Goal: Check status: Check status

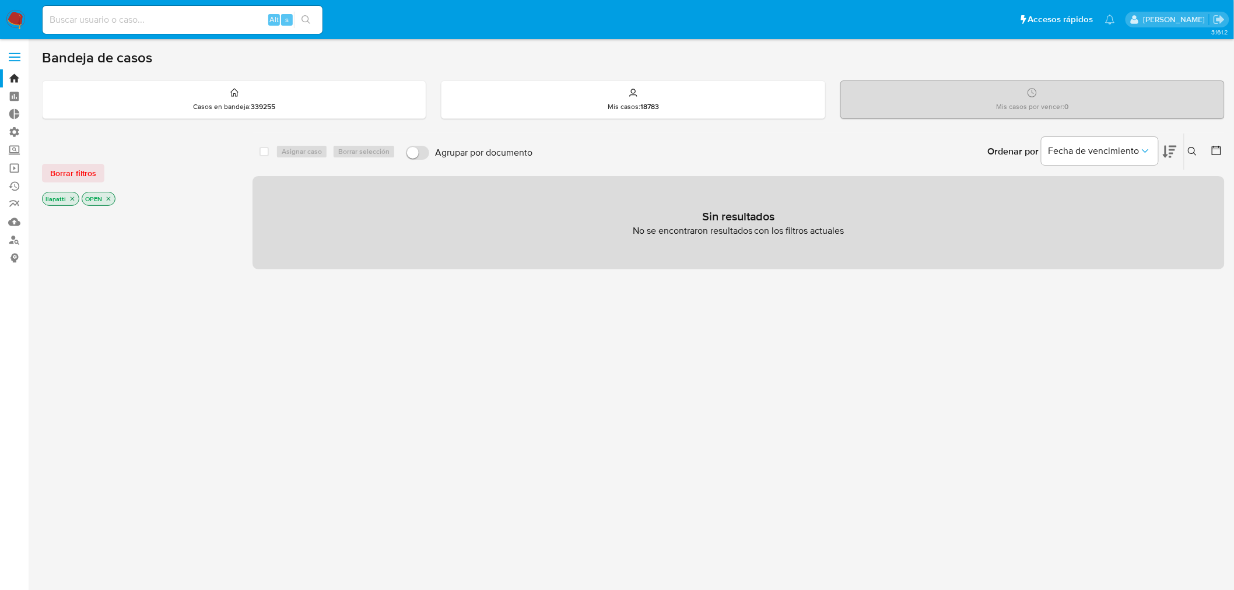
click at [34, 172] on main "3.161.2" at bounding box center [617, 355] width 1234 height 711
click at [51, 172] on span "Borrar filtros" at bounding box center [73, 173] width 46 height 16
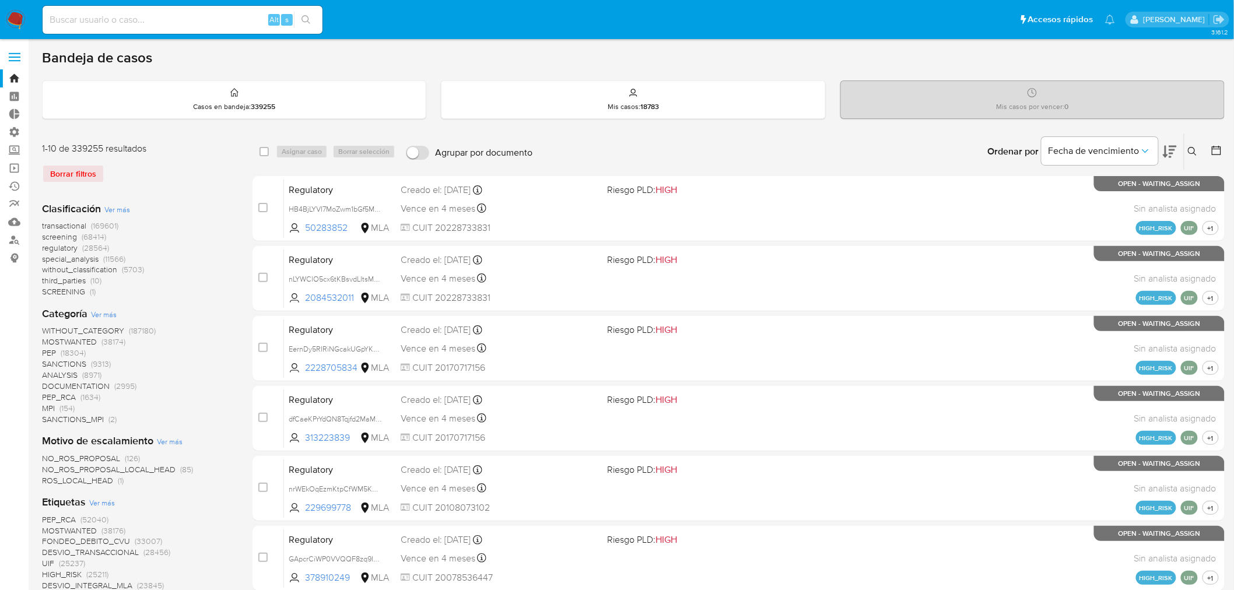
click at [128, 25] on input at bounding box center [183, 19] width 280 height 15
paste input "407105731"
type input "407105731"
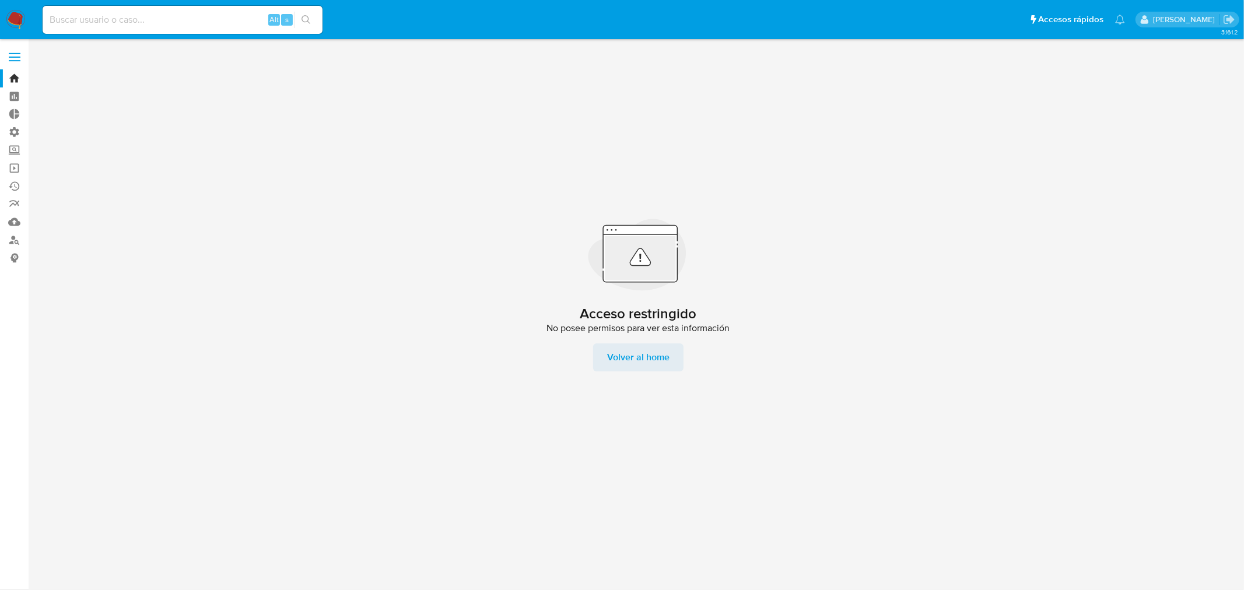
click at [622, 358] on span "Volver al home" at bounding box center [638, 358] width 62 height 28
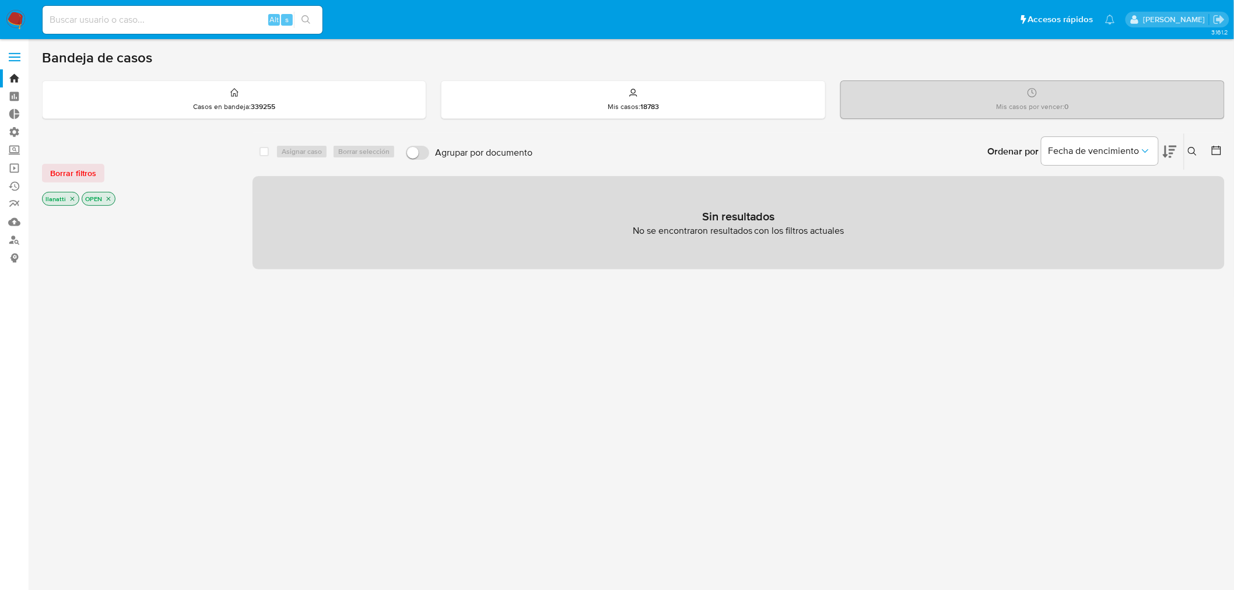
click at [138, 15] on input at bounding box center [183, 19] width 280 height 15
paste input "213032587"
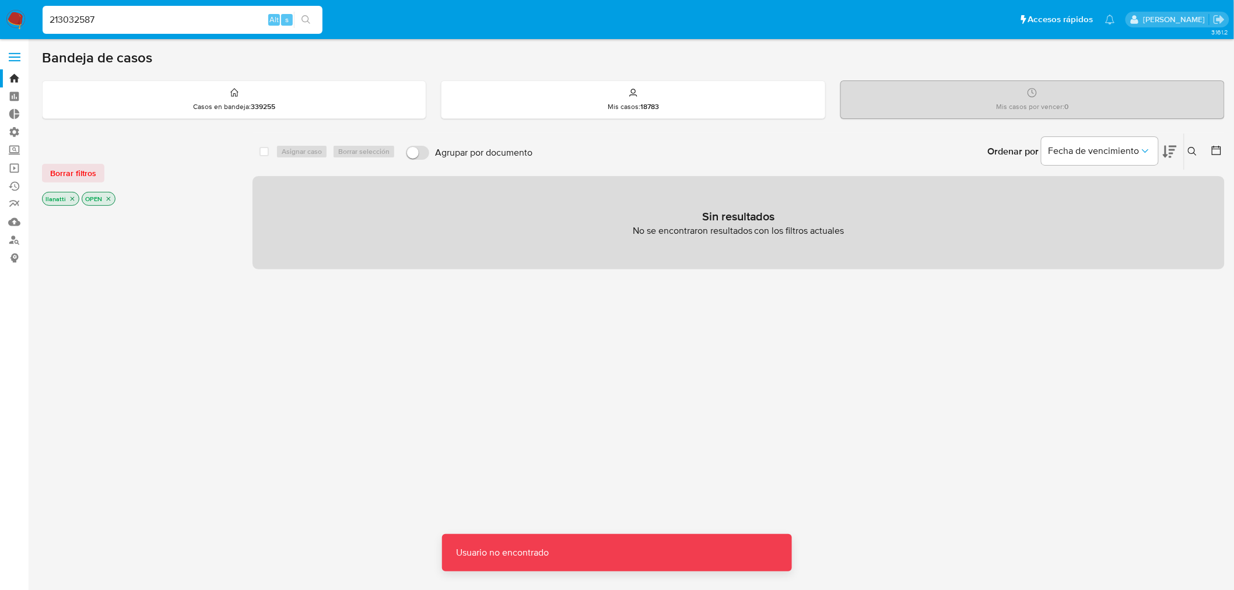
click at [61, 13] on input "213032587" at bounding box center [183, 19] width 280 height 15
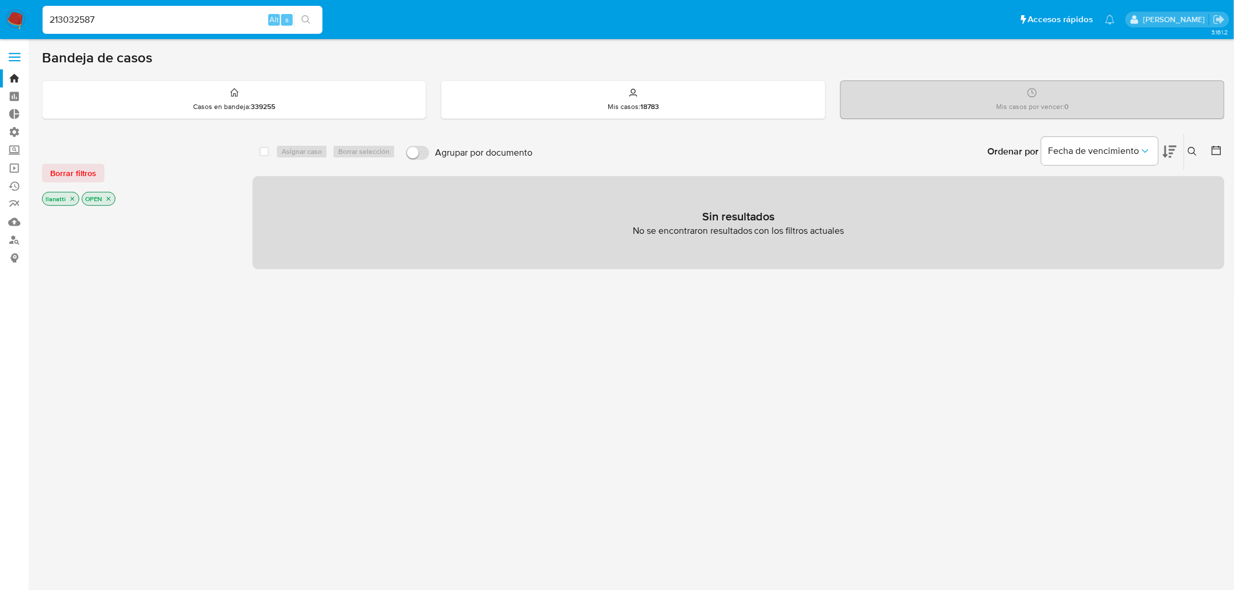
type input "213032587"
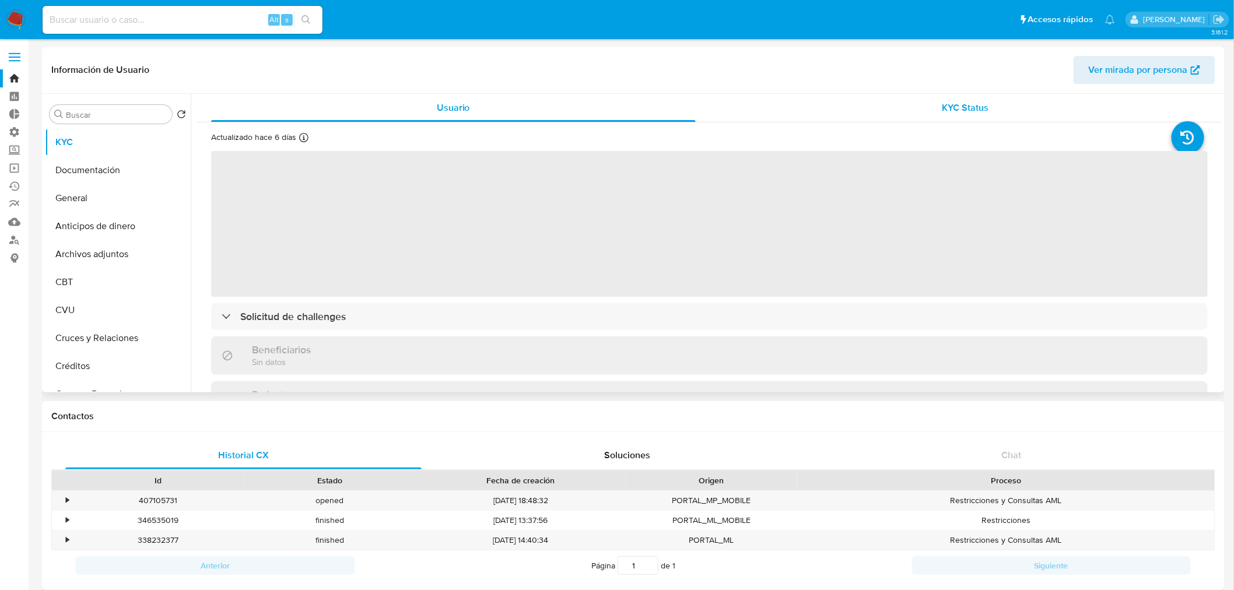
select select "10"
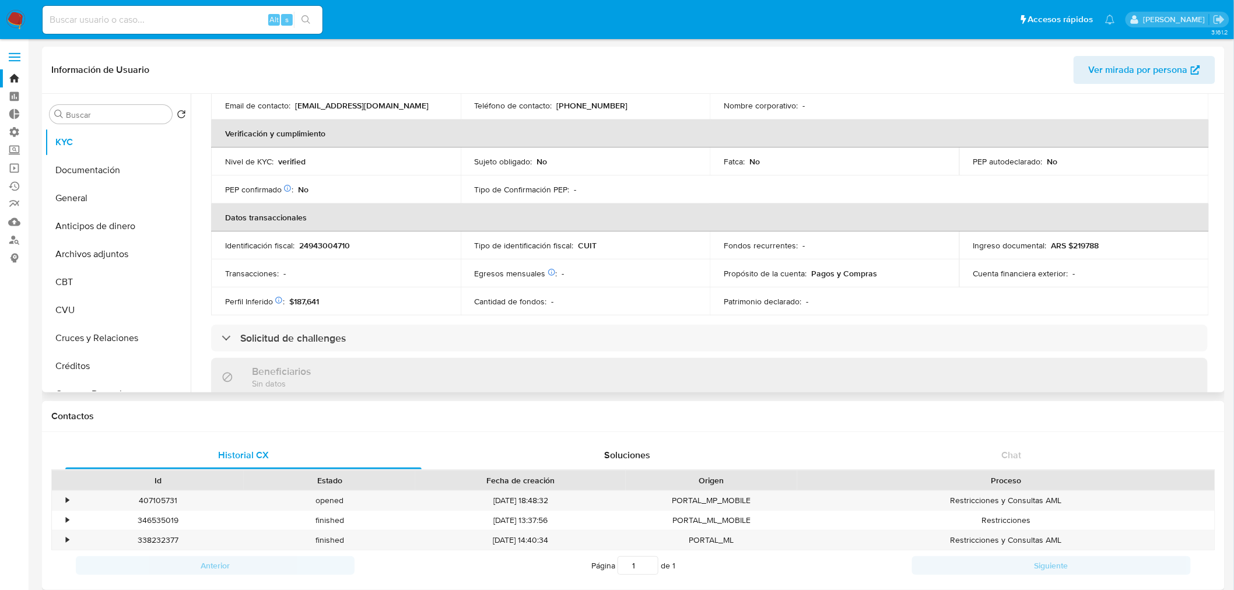
scroll to position [259, 0]
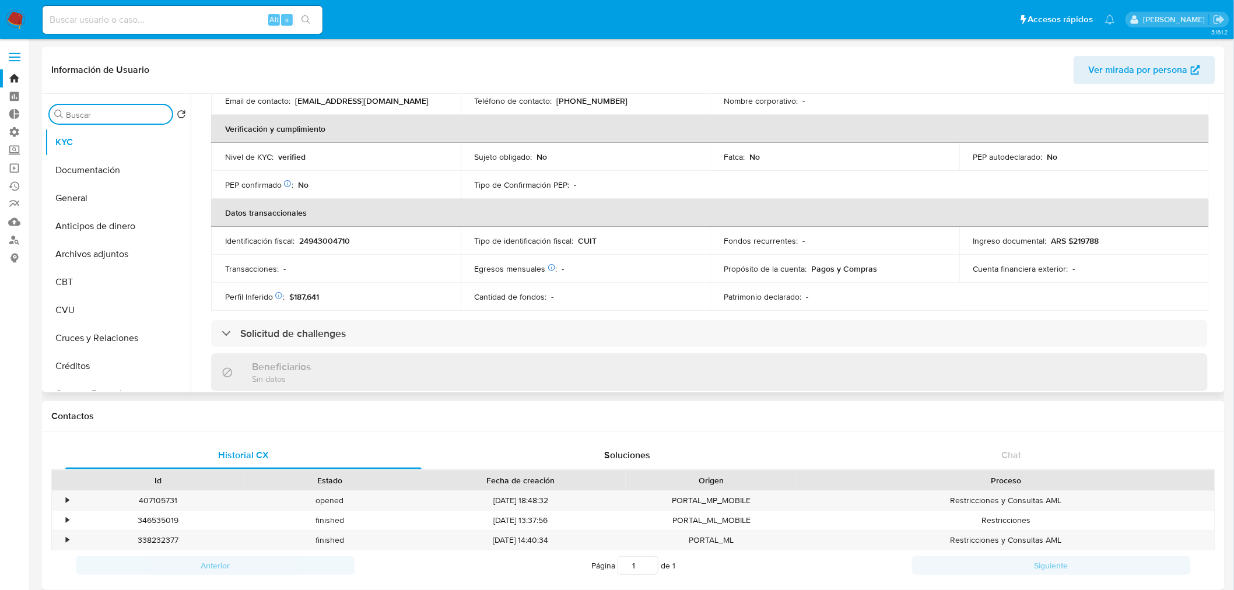
click at [98, 114] on input "Buscar" at bounding box center [117, 115] width 102 height 11
type input "cas"
click at [96, 165] on button "Historial Casos" at bounding box center [113, 170] width 137 height 28
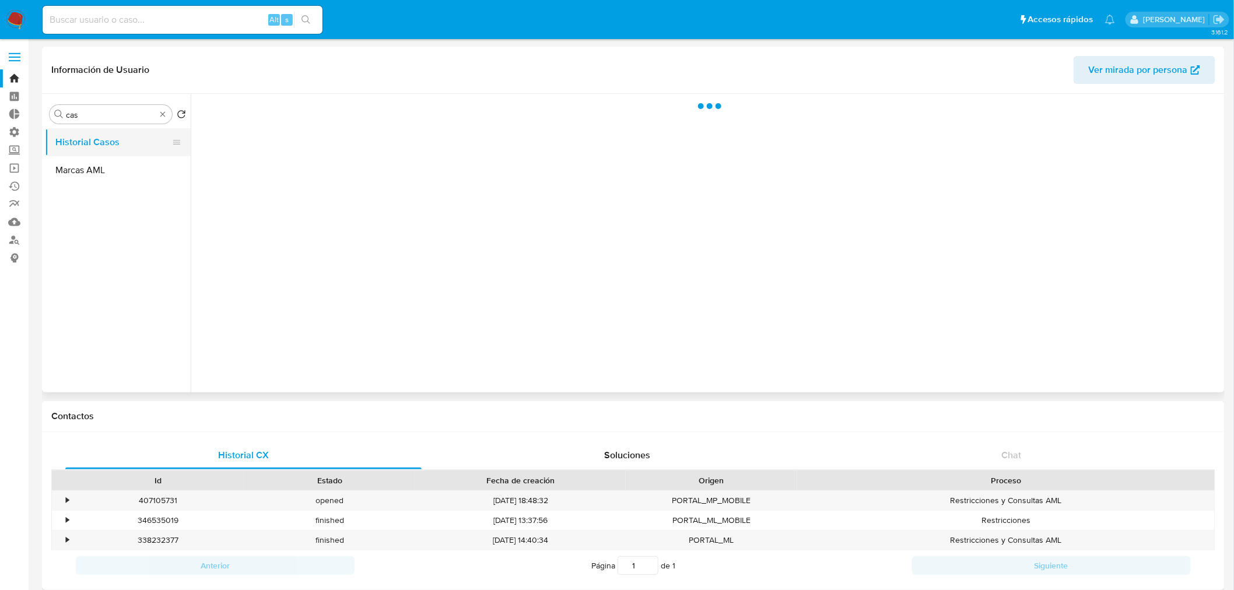
scroll to position [0, 0]
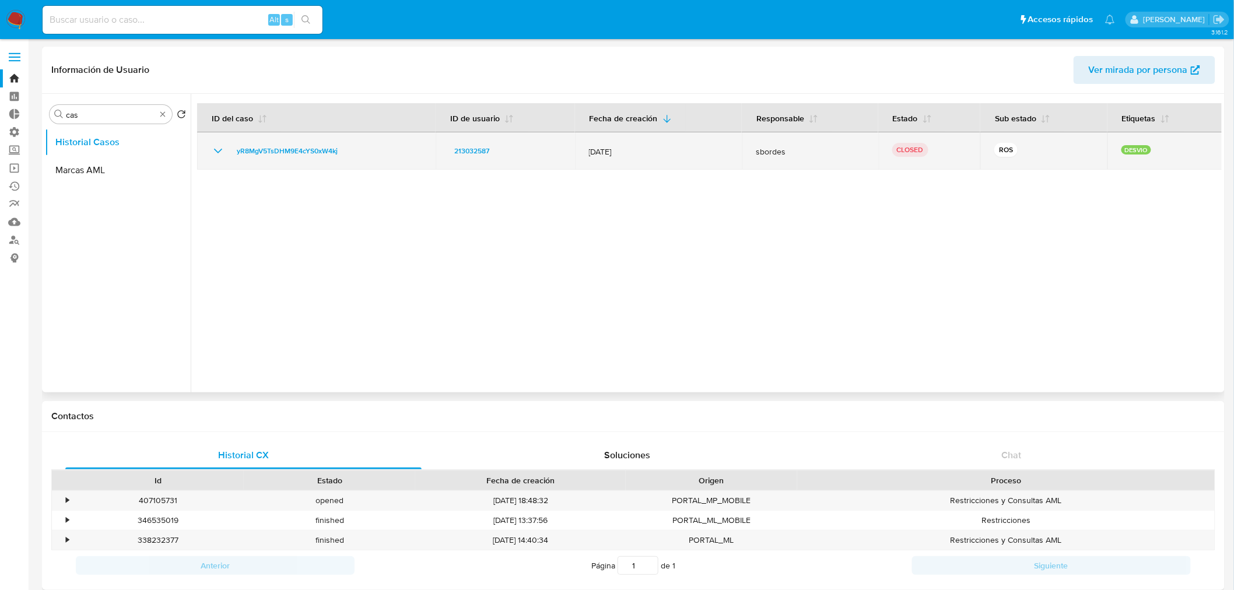
click at [220, 155] on icon "Mostrar/Ocultar" at bounding box center [218, 151] width 14 height 14
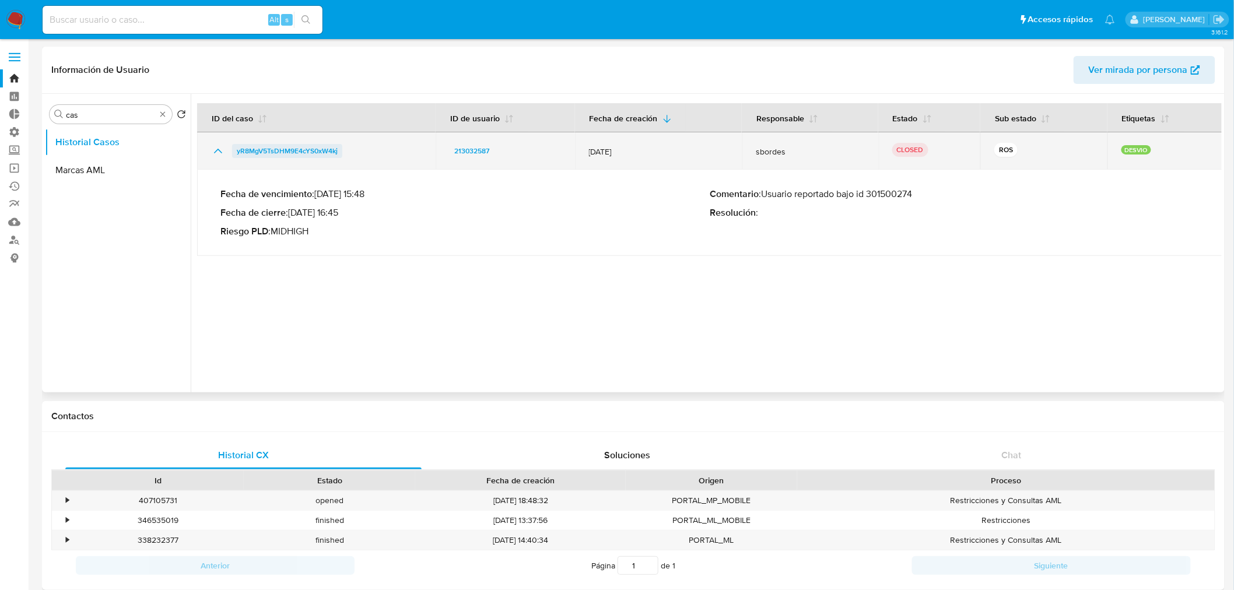
click at [310, 152] on span "yR8MgV5TsDHM9E4cYS0xW4kj" at bounding box center [287, 151] width 101 height 14
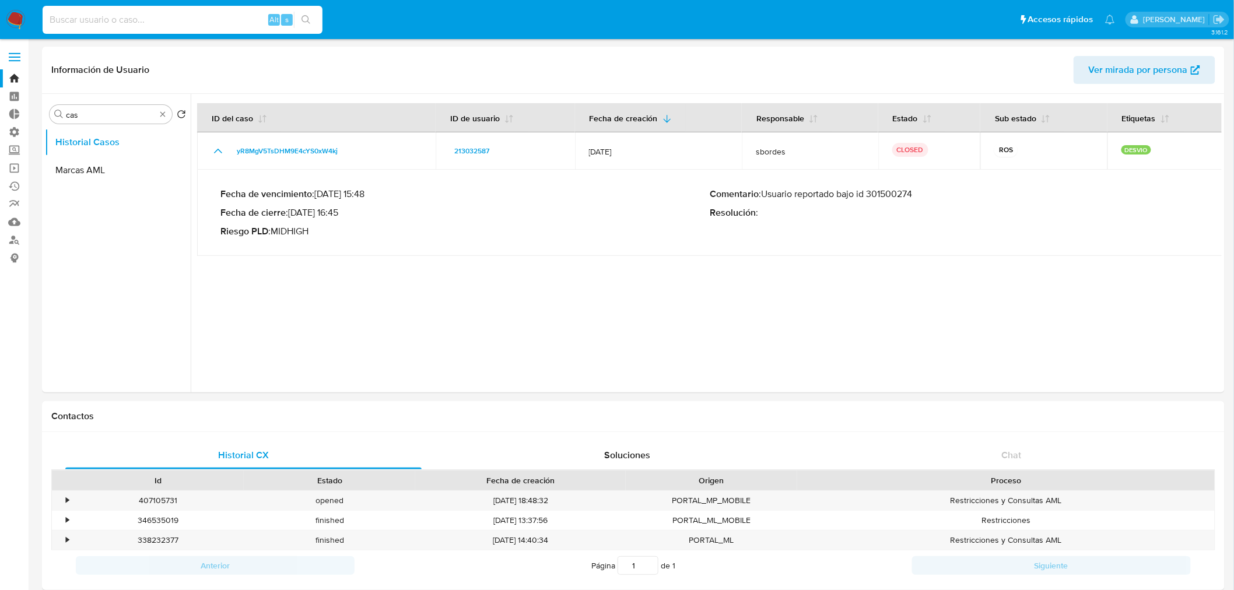
click at [133, 21] on input at bounding box center [183, 19] width 280 height 15
paste input "349396759"
type input "349396759"
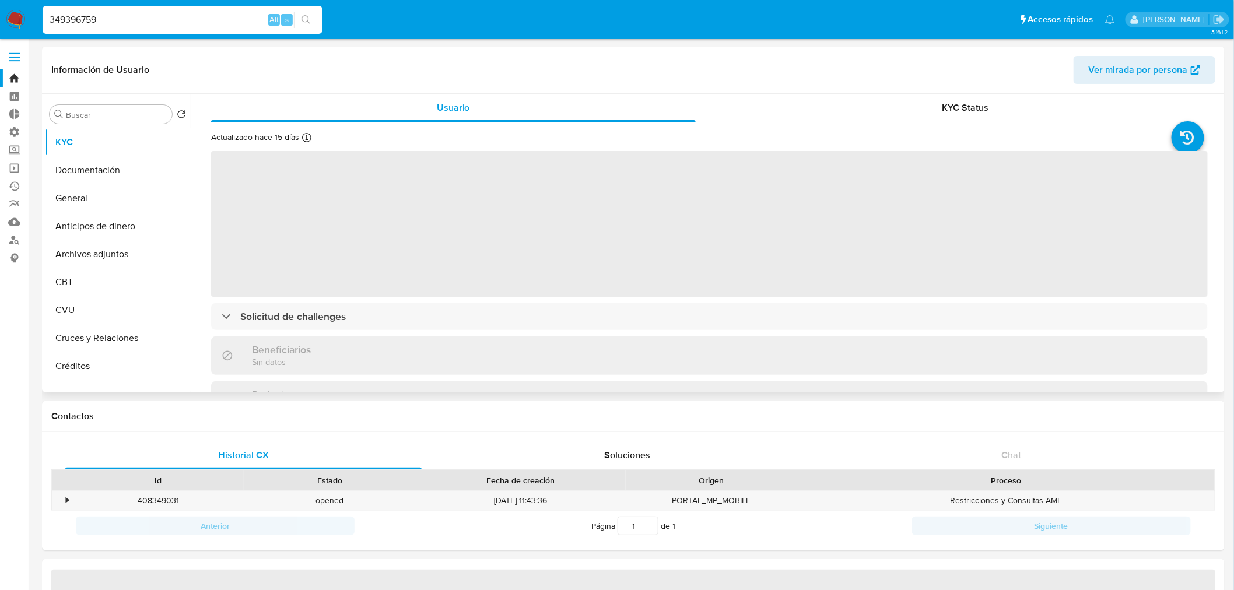
select select "10"
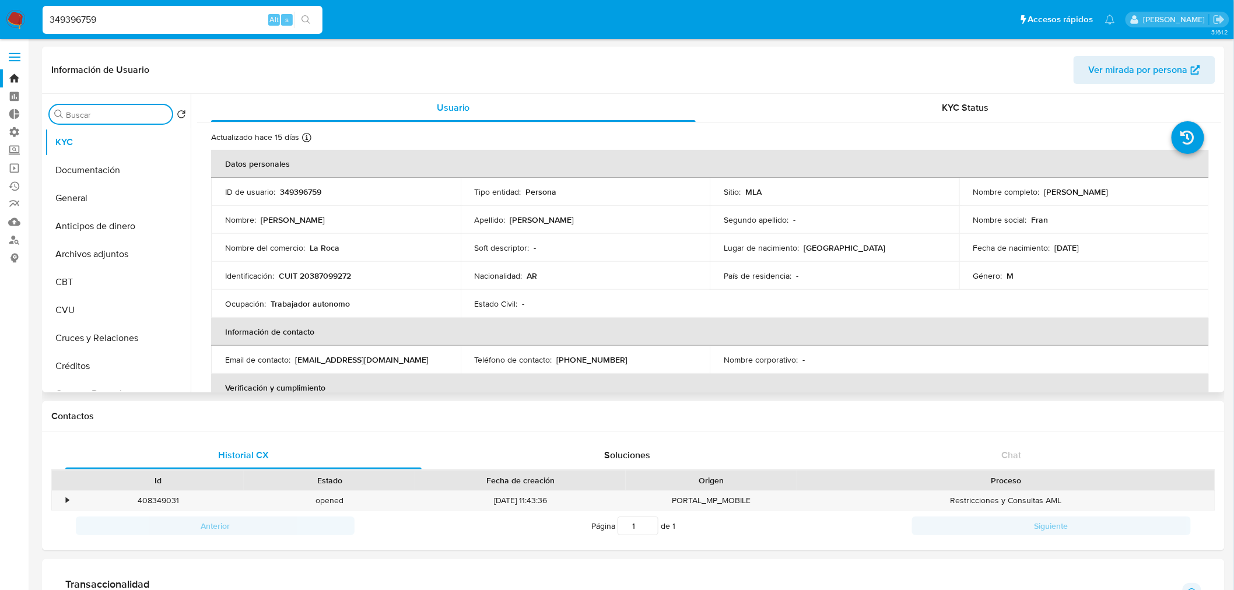
click at [123, 114] on input "Buscar" at bounding box center [117, 115] width 102 height 11
type input "cas"
click at [103, 166] on button "Historial Casos" at bounding box center [113, 170] width 137 height 28
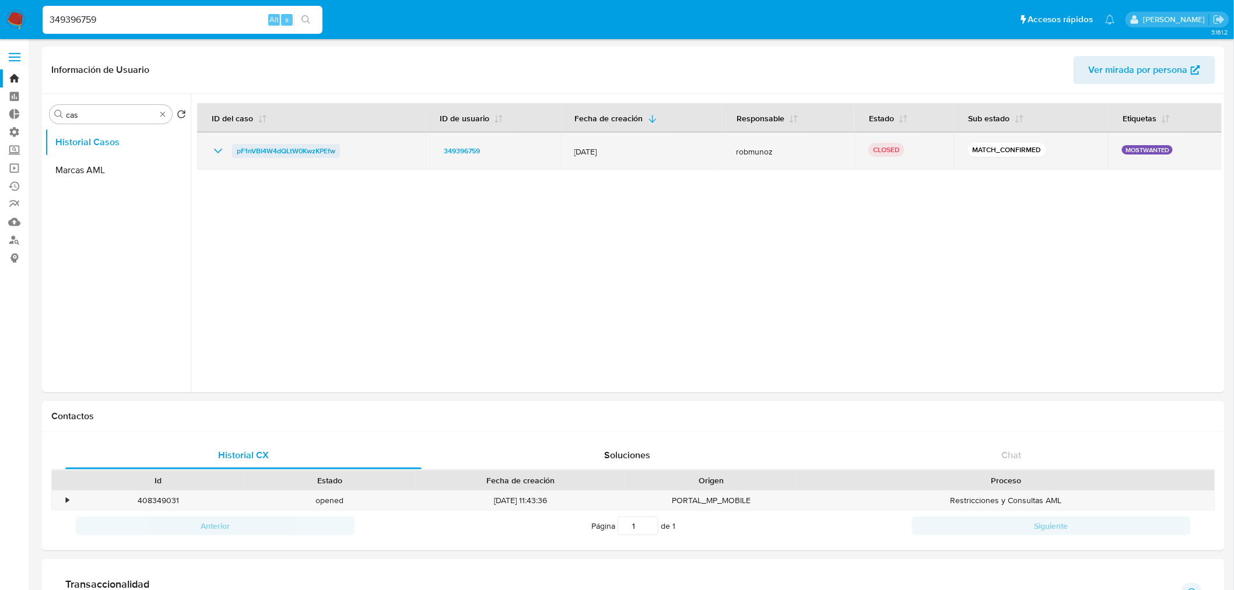
click at [290, 151] on span "pF1nVBI4W4dQLtW0KwzKPEfw" at bounding box center [286, 151] width 99 height 14
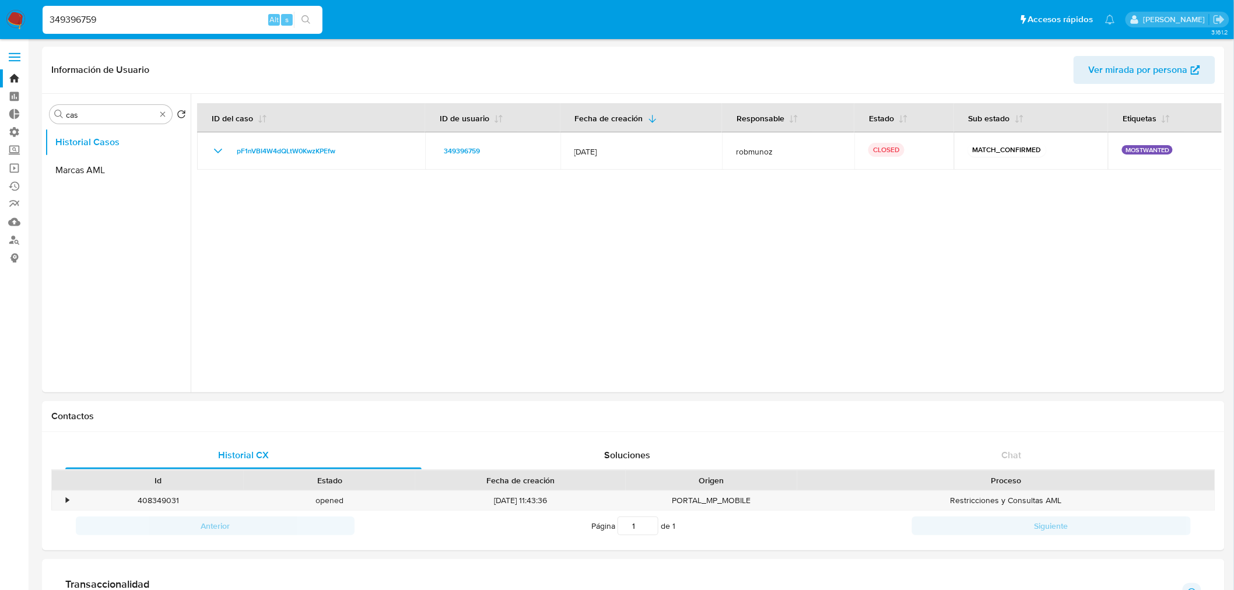
drag, startPoint x: 187, startPoint y: 18, endPoint x: 0, endPoint y: 12, distance: 187.3
click at [0, 12] on nav "Pausado Ver notificaciones 349396759 Alt s Accesos rápidos Presiona las siguien…" at bounding box center [617, 19] width 1234 height 39
paste input "294903564"
type input "294903564"
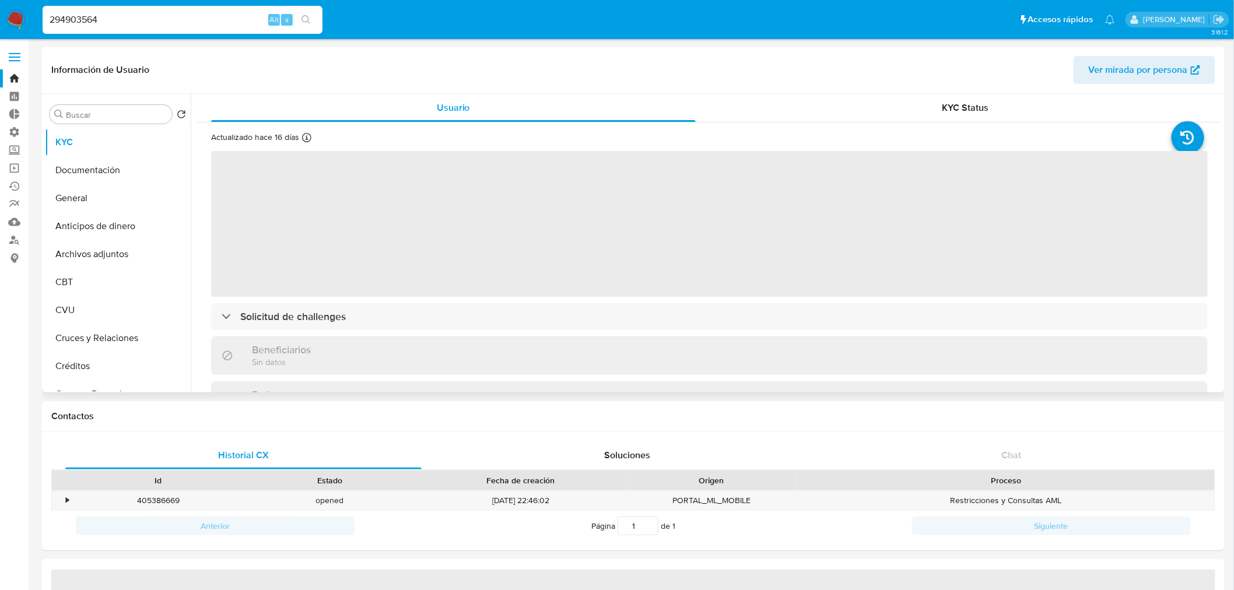
select select "10"
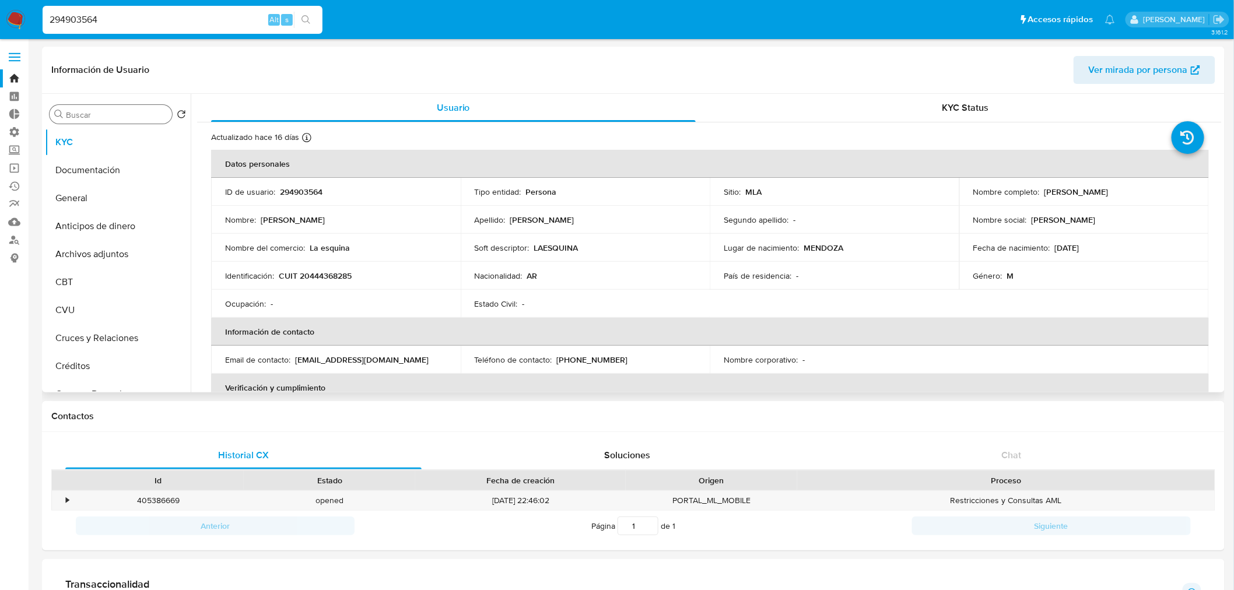
click at [111, 118] on input "Buscar" at bounding box center [117, 115] width 102 height 11
type input "r"
type input "cas"
click at [121, 173] on button "Historial Casos" at bounding box center [118, 170] width 146 height 28
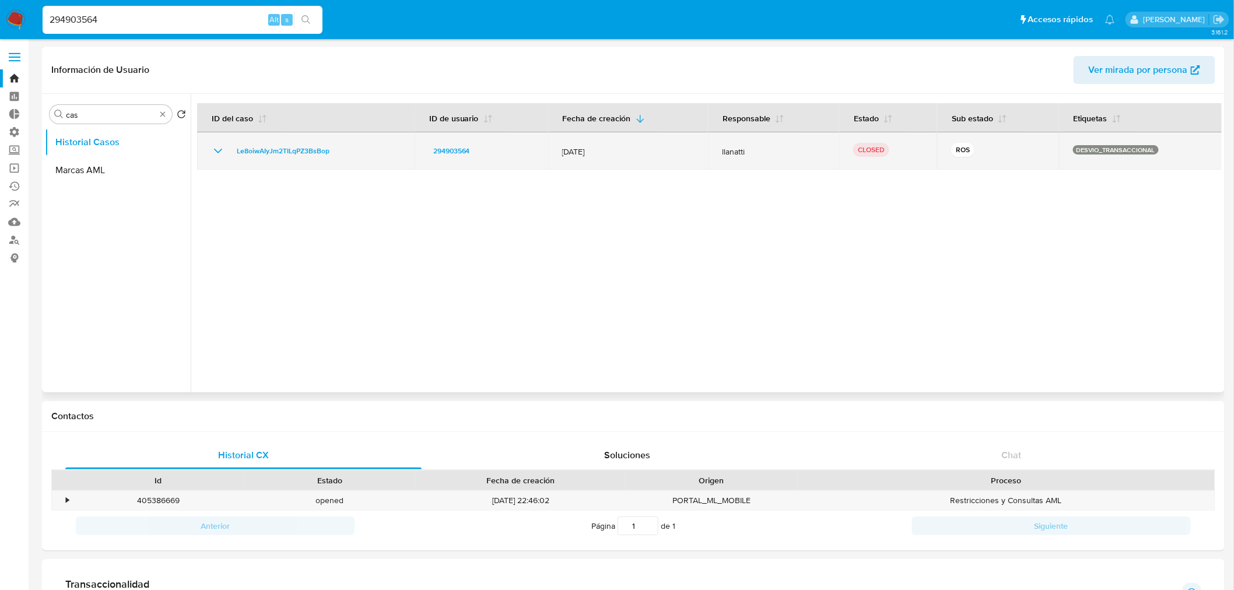
click at [218, 144] on icon "Mostrar/Ocultar" at bounding box center [218, 151] width 14 height 14
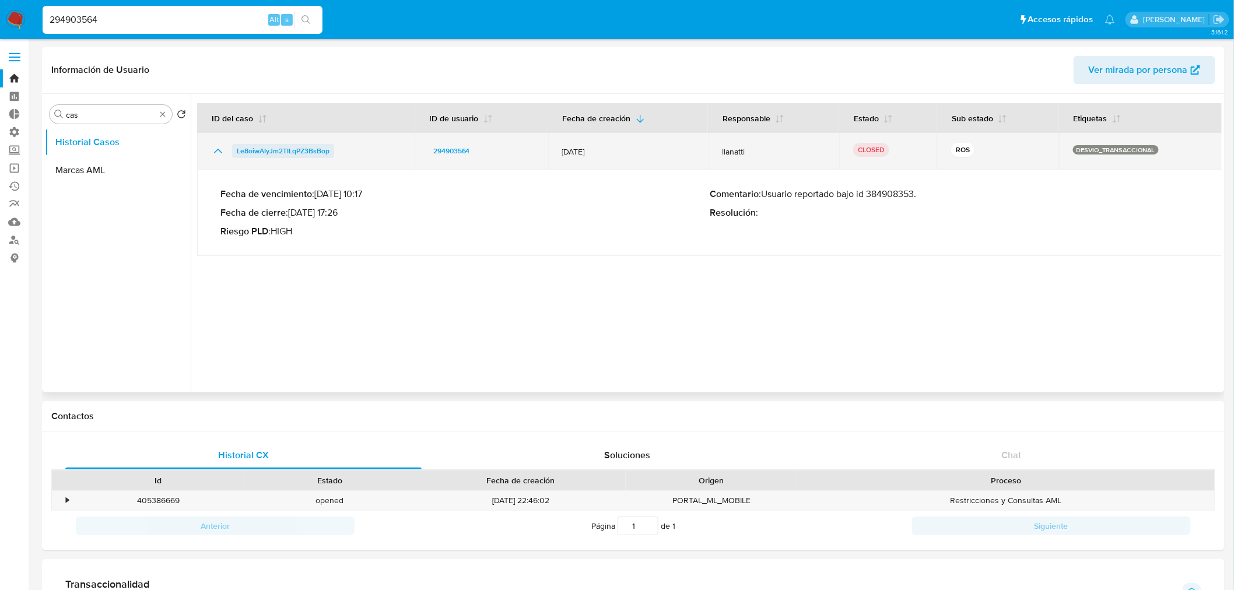
click at [292, 153] on span "Le8oiwAIyJm2TILqPZ3BsBop" at bounding box center [283, 151] width 93 height 14
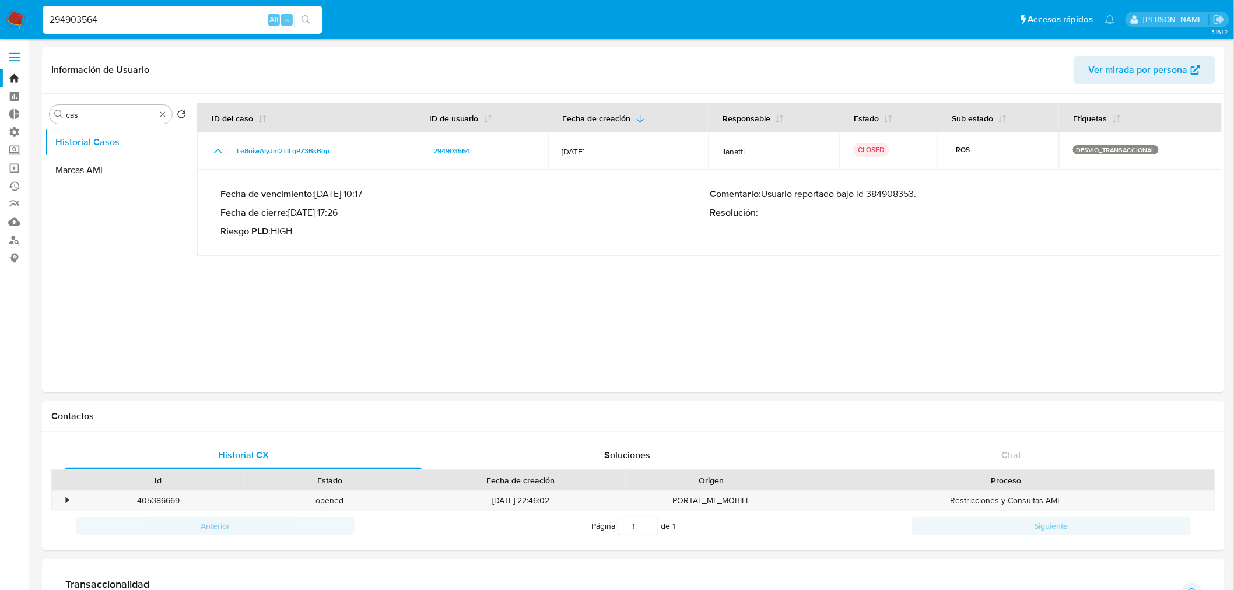
drag, startPoint x: 150, startPoint y: 21, endPoint x: 0, endPoint y: 6, distance: 150.6
click at [0, 7] on nav "Pausado Ver notificaciones 294903564 Alt s Accesos rápidos Presiona las siguien…" at bounding box center [617, 19] width 1234 height 39
paste input "176793400"
type input "176793400"
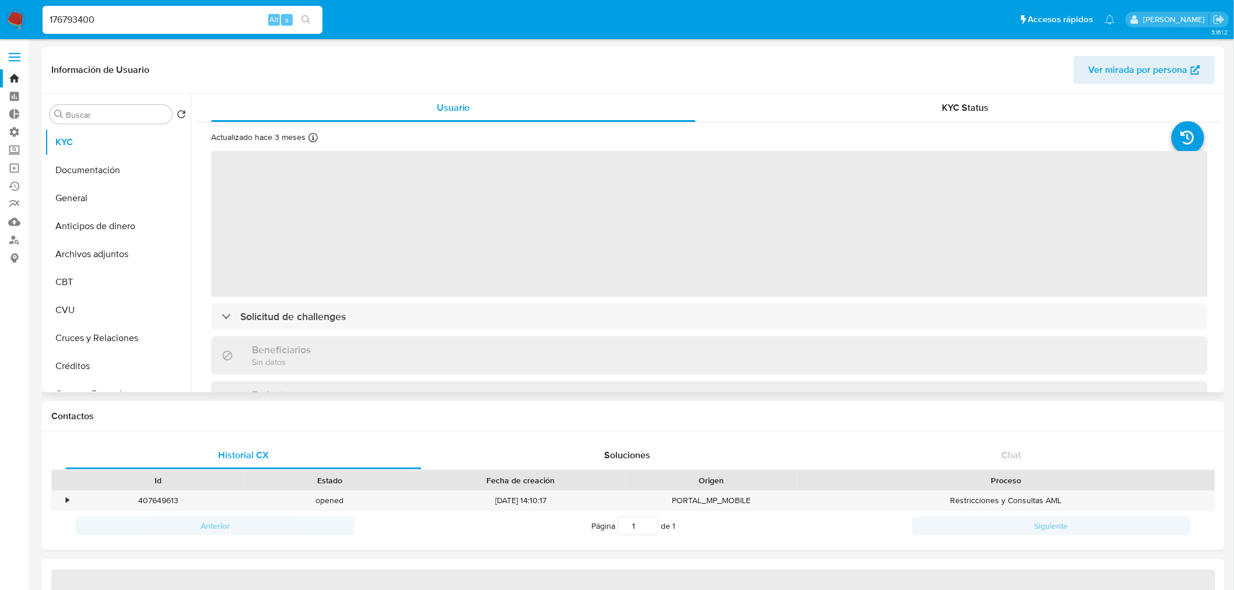
select select "10"
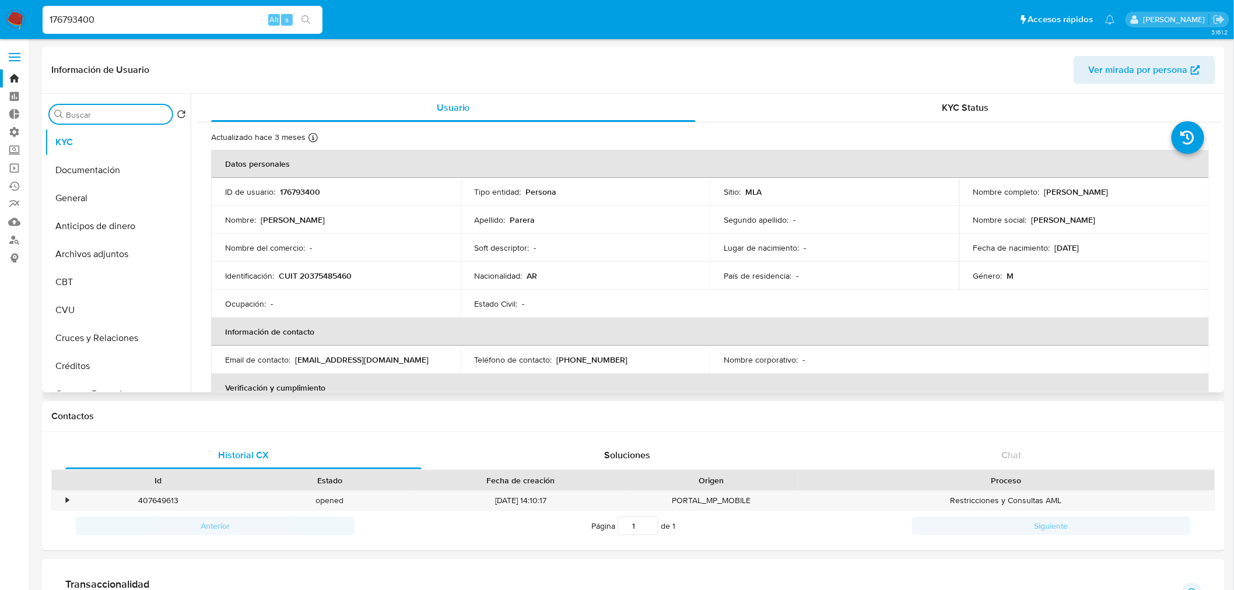
click at [115, 117] on input "Buscar" at bounding box center [117, 115] width 102 height 11
type input "cas"
click at [92, 172] on button "Historial Casos" at bounding box center [118, 170] width 146 height 28
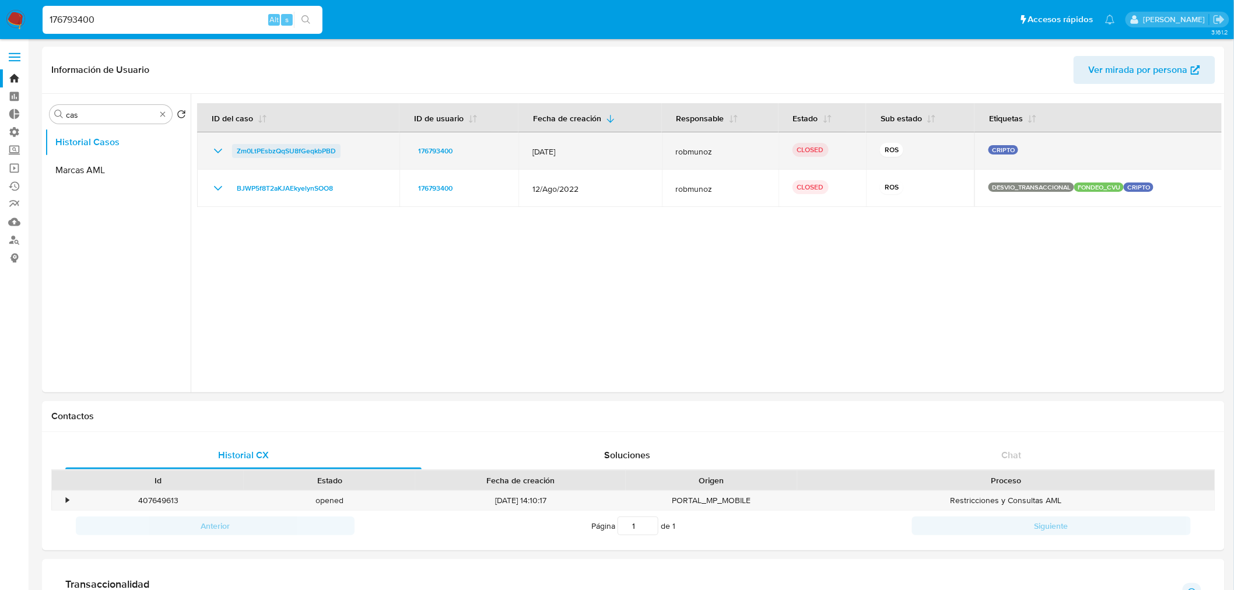
click at [280, 150] on span "Zm0LtPEsbzQqSU8fGeqkbPBD" at bounding box center [286, 151] width 99 height 14
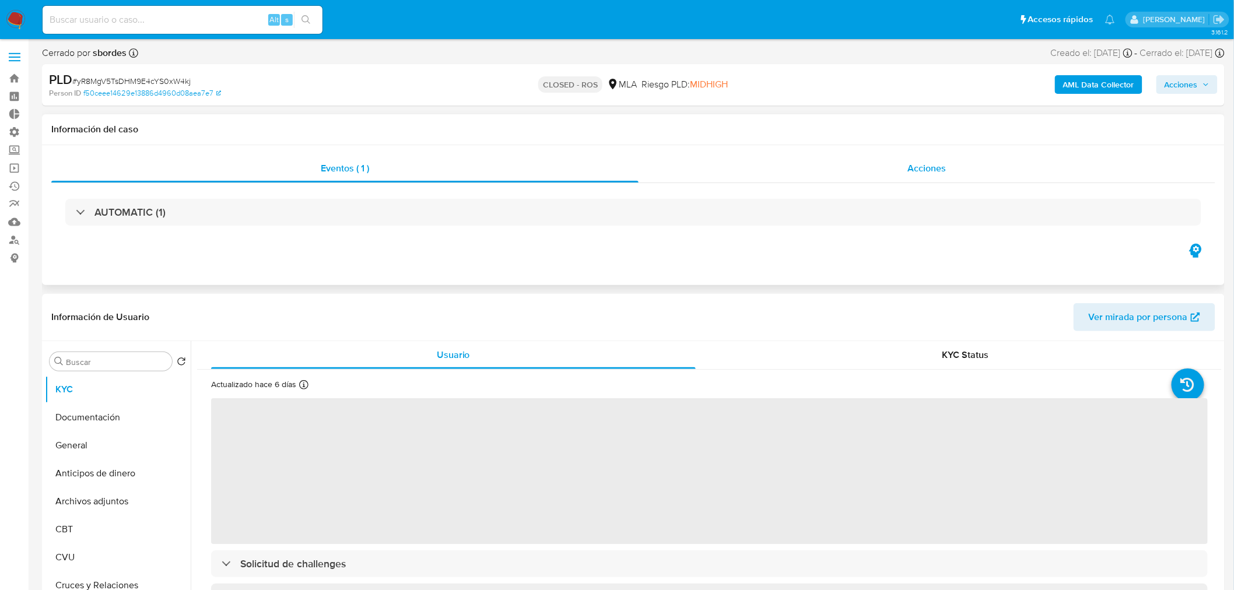
click at [943, 175] on div "Acciones" at bounding box center [928, 169] width 578 height 28
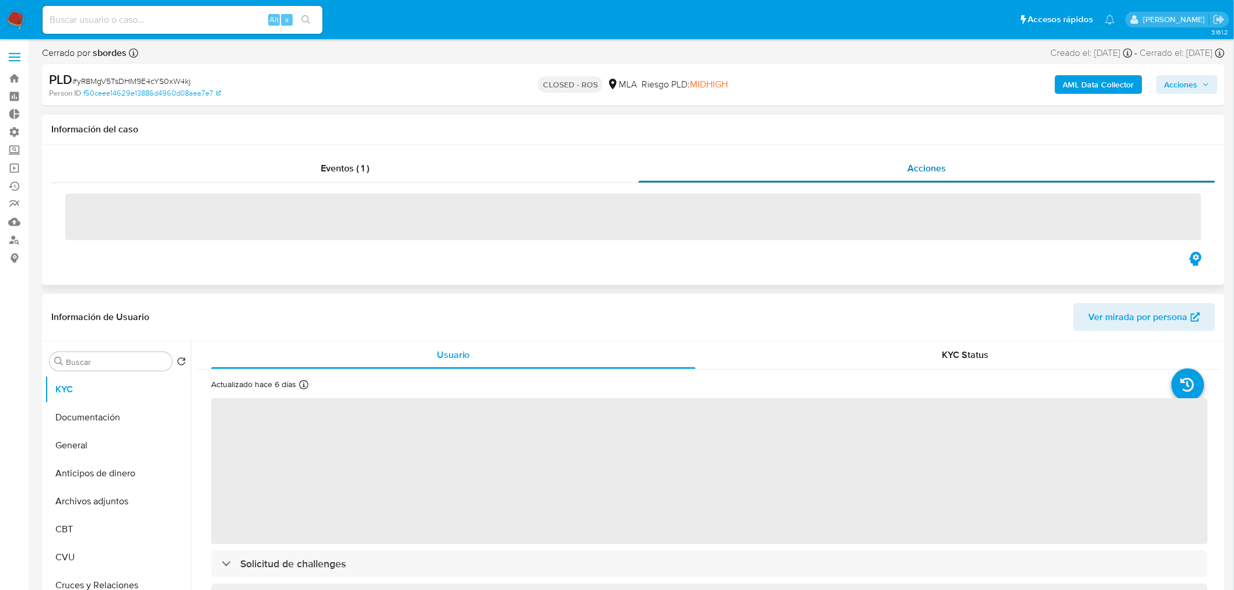
select select "10"
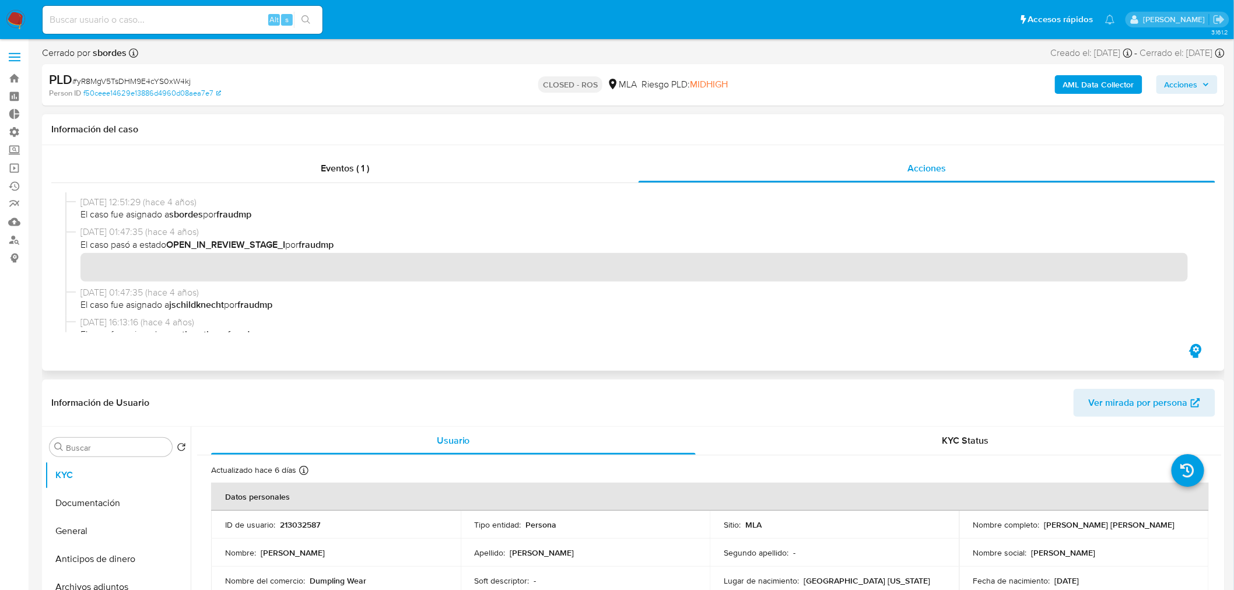
scroll to position [853, 0]
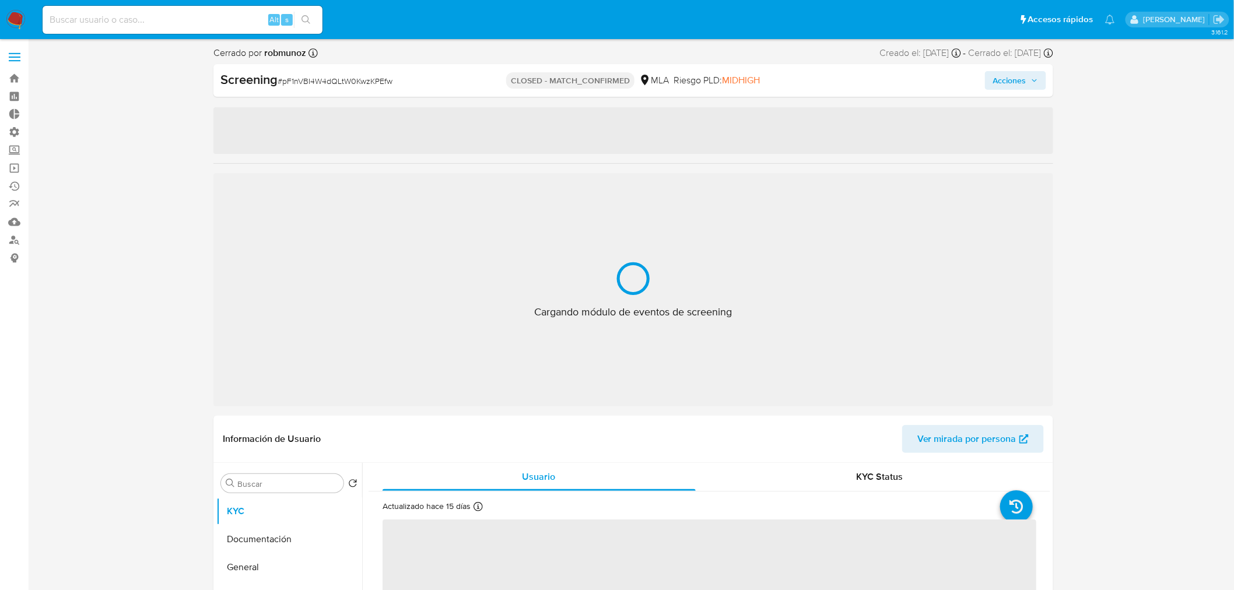
select select "10"
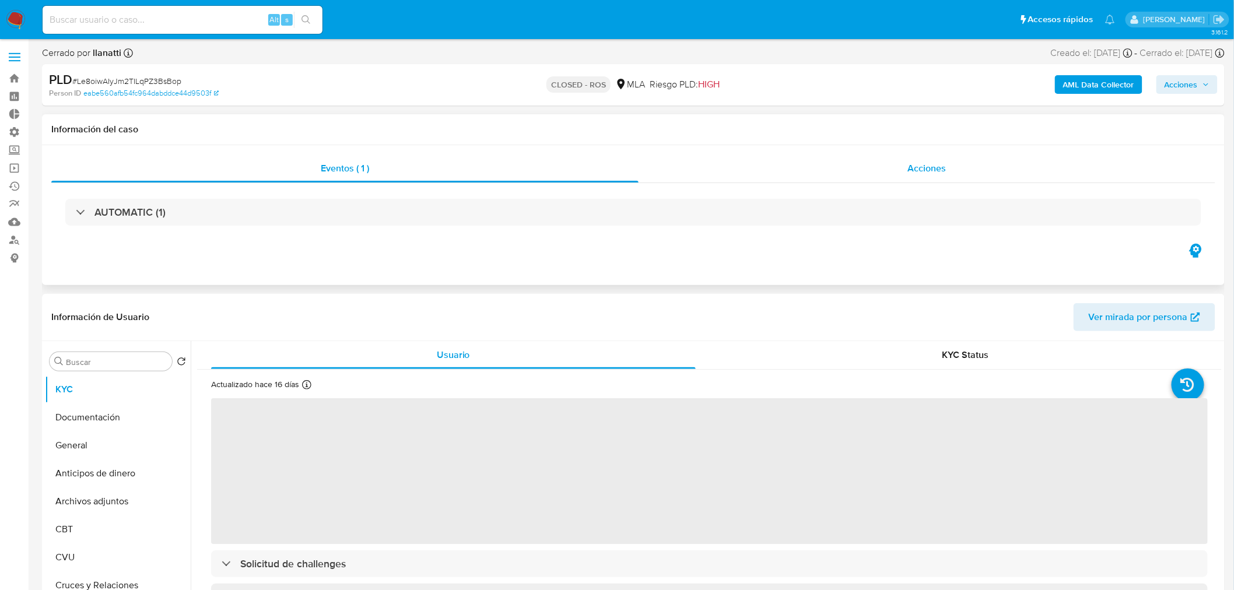
click at [908, 160] on div "Acciones" at bounding box center [928, 169] width 578 height 28
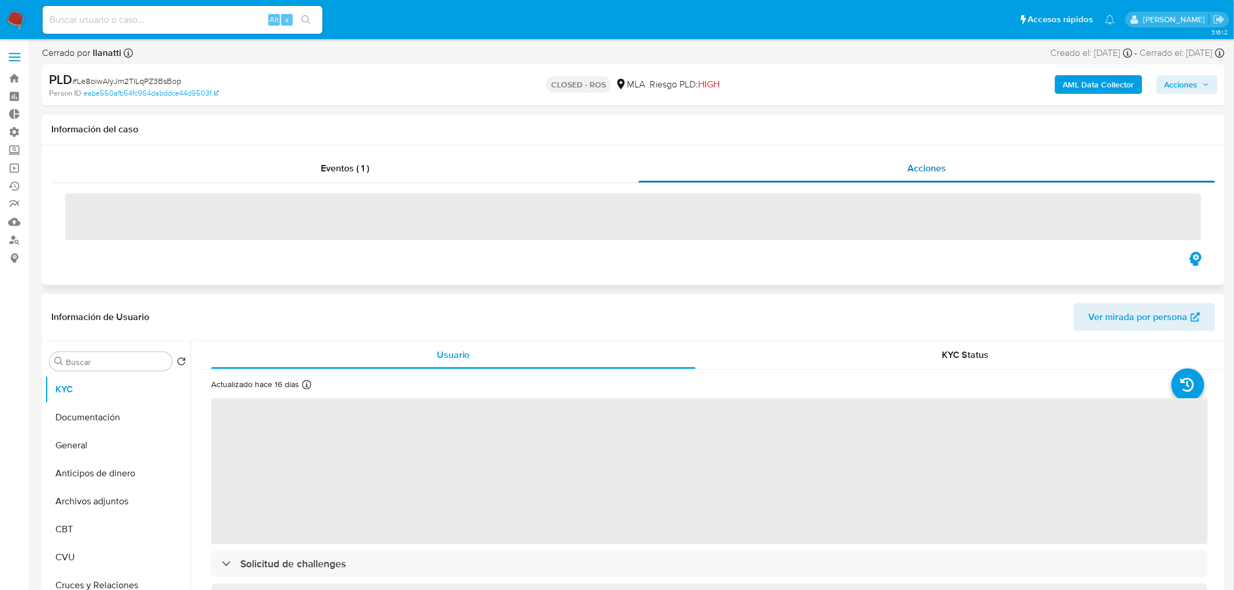
select select "10"
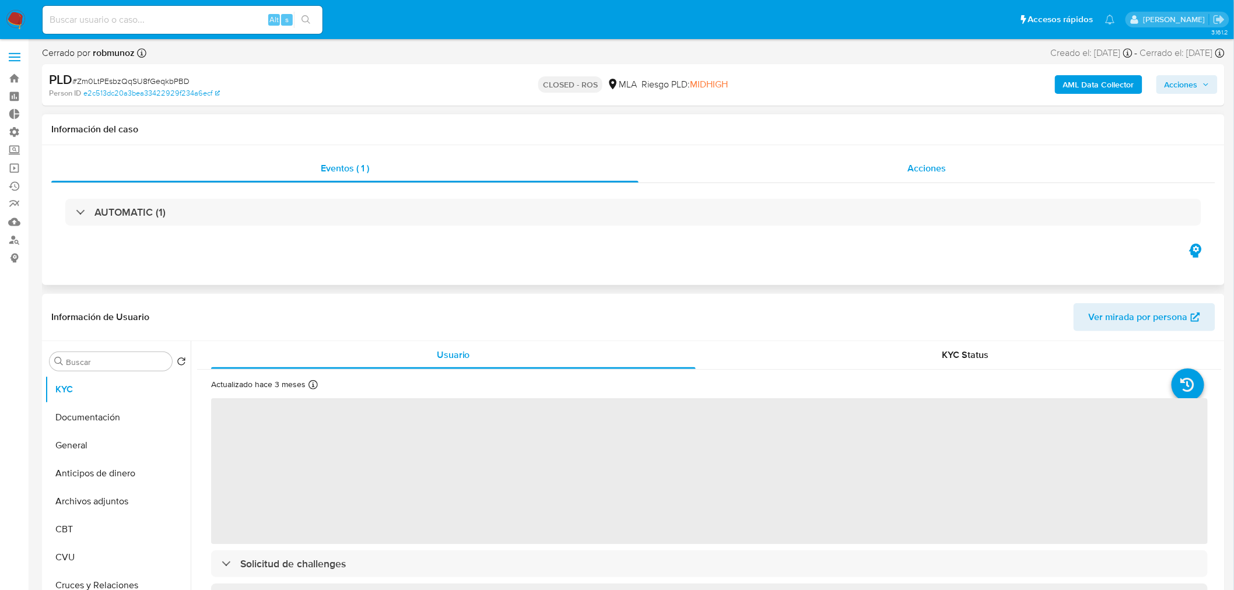
click at [932, 160] on div "Acciones" at bounding box center [928, 169] width 578 height 28
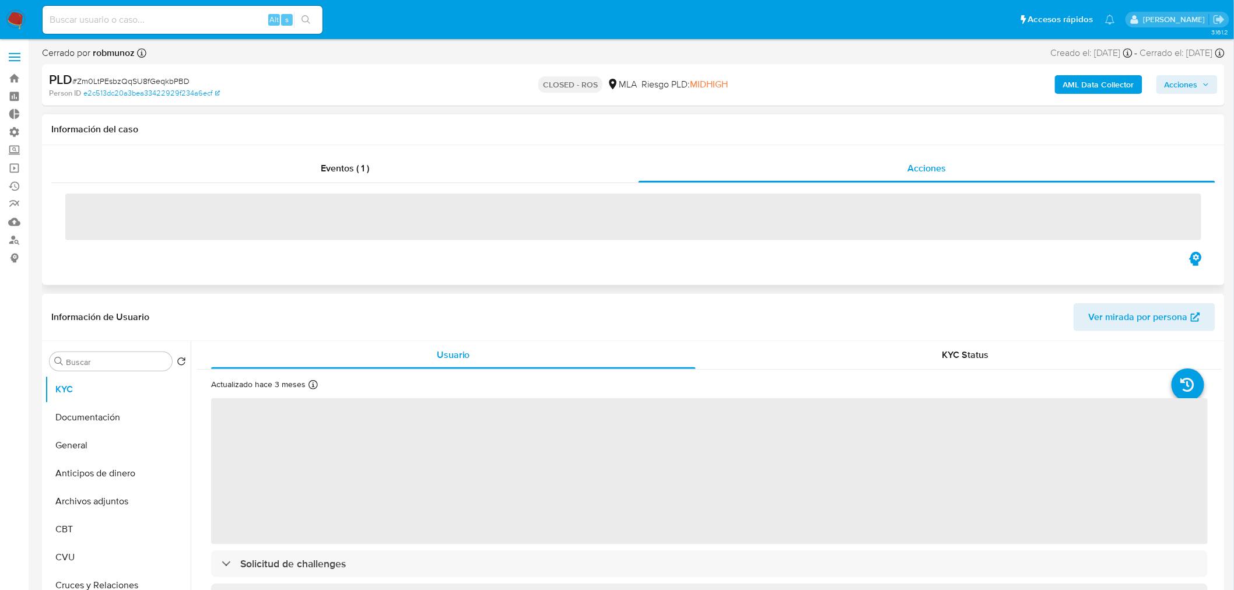
select select "10"
